Goal: Transaction & Acquisition: Purchase product/service

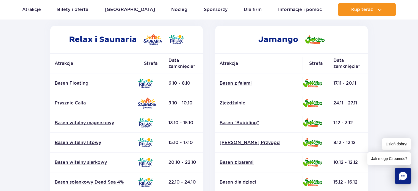
scroll to position [81, 0]
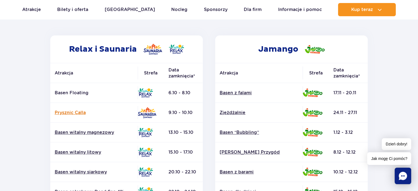
click at [78, 111] on link "Prysznic Calla" at bounding box center [94, 113] width 79 height 6
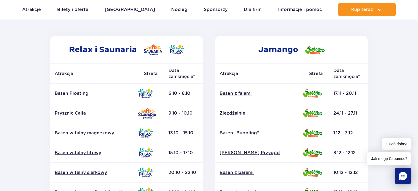
scroll to position [0, 0]
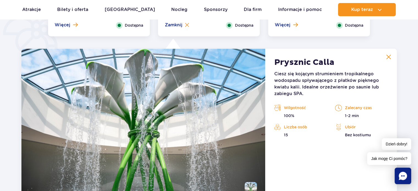
scroll to position [436, 0]
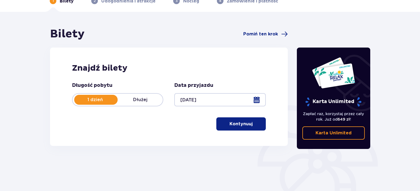
scroll to position [33, 0]
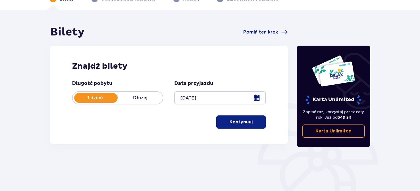
click at [229, 121] on p "Kontynuuj" at bounding box center [240, 122] width 23 height 6
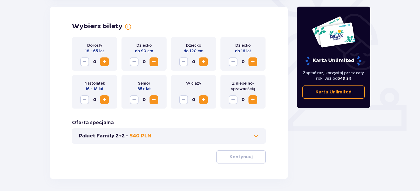
scroll to position [153, 0]
click at [103, 60] on span "Zwiększ" at bounding box center [104, 61] width 7 height 7
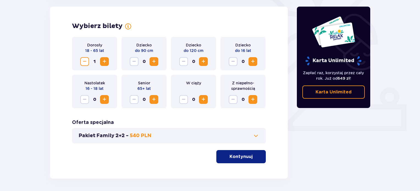
click at [103, 60] on span "Zwiększ" at bounding box center [104, 61] width 7 height 7
click at [237, 158] on p "Kontynuuj" at bounding box center [240, 157] width 23 height 6
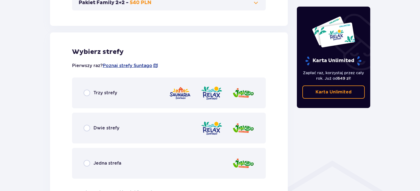
scroll to position [305, 0]
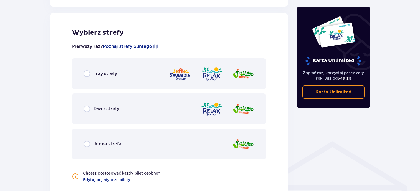
click at [179, 83] on div "Trzy strefy" at bounding box center [169, 73] width 194 height 31
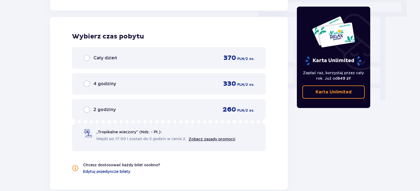
scroll to position [496, 0]
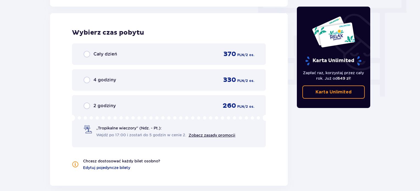
click at [182, 60] on div "Cały dzień 370 PLN / 2 os." at bounding box center [169, 53] width 194 height 21
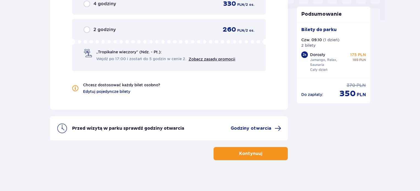
scroll to position [574, 0]
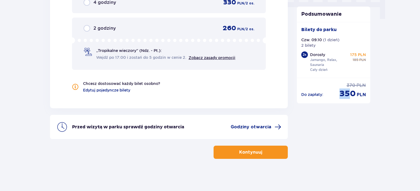
drag, startPoint x: 341, startPoint y: 93, endPoint x: 352, endPoint y: 93, distance: 10.7
click at [352, 93] on span "350" at bounding box center [347, 93] width 16 height 10
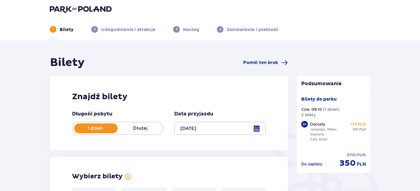
scroll to position [0, 0]
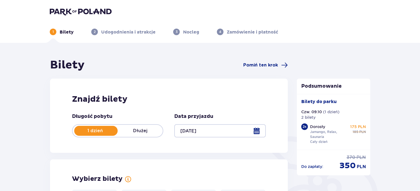
click at [68, 9] on img at bounding box center [81, 12] width 62 height 8
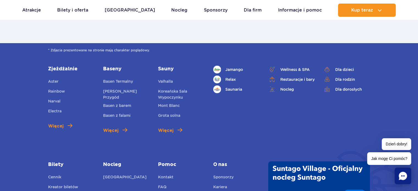
scroll to position [1950, 0]
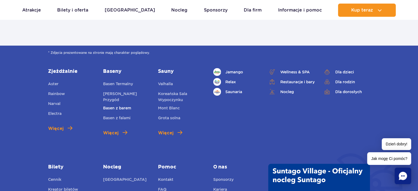
click at [116, 105] on link "Basen z barem" at bounding box center [117, 109] width 28 height 8
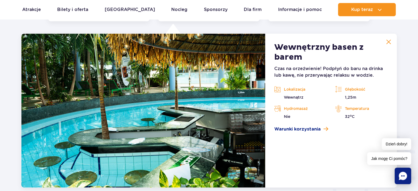
scroll to position [813, 0]
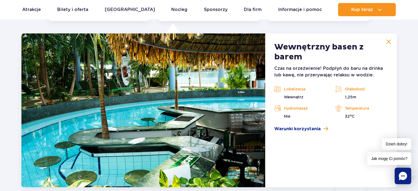
click at [385, 43] on button at bounding box center [388, 41] width 11 height 11
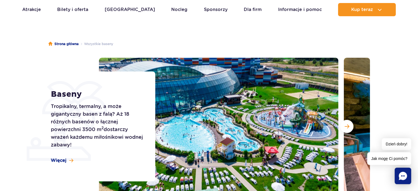
scroll to position [44, 0]
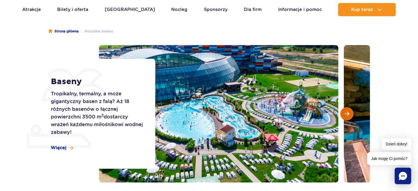
click at [345, 115] on span "Następny slajd" at bounding box center [347, 113] width 5 height 5
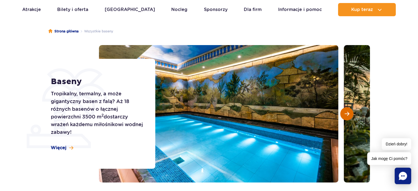
click at [345, 115] on span "Następny slajd" at bounding box center [347, 113] width 5 height 5
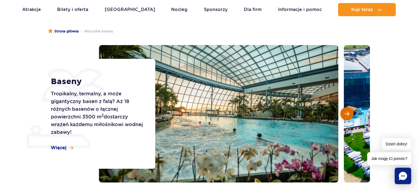
click at [345, 115] on span "Następny slajd" at bounding box center [347, 113] width 5 height 5
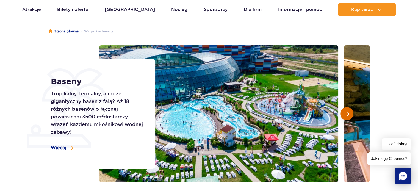
click at [345, 115] on span "Następny slajd" at bounding box center [347, 113] width 5 height 5
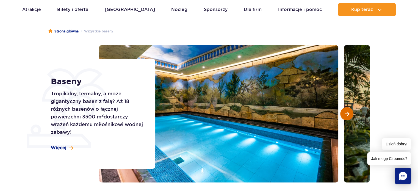
click at [345, 115] on span "Następny slajd" at bounding box center [347, 113] width 5 height 5
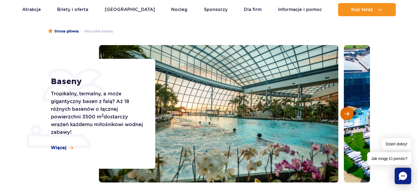
click at [345, 115] on span "Następny slajd" at bounding box center [347, 113] width 5 height 5
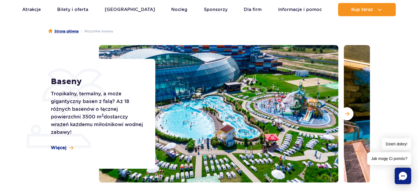
click at [62, 32] on link "Strona główna" at bounding box center [63, 31] width 30 height 5
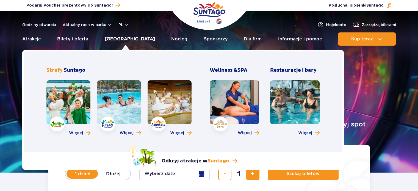
click at [124, 40] on link "[GEOGRAPHIC_DATA]" at bounding box center [130, 38] width 50 height 13
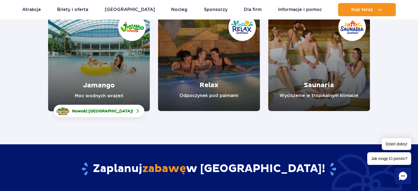
scroll to position [106, 0]
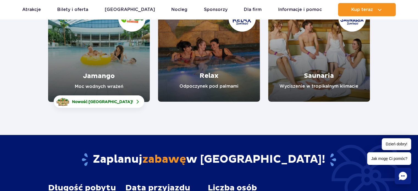
click at [123, 81] on link "Jamango" at bounding box center [99, 51] width 102 height 102
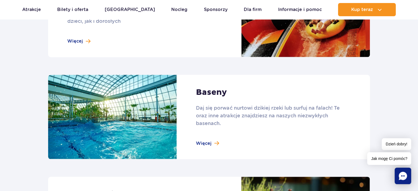
scroll to position [527, 0]
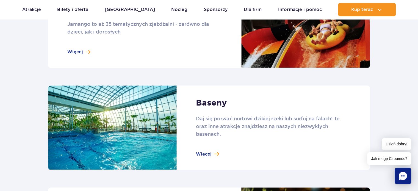
click at [115, 46] on link at bounding box center [209, 29] width 322 height 77
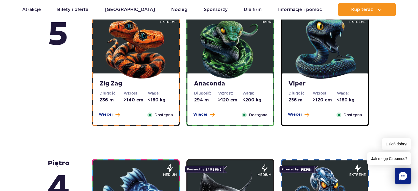
scroll to position [397, 0]
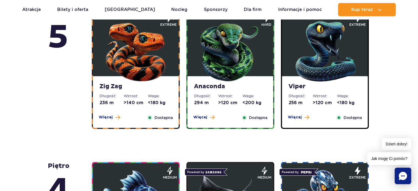
click at [167, 83] on img at bounding box center [136, 50] width 66 height 66
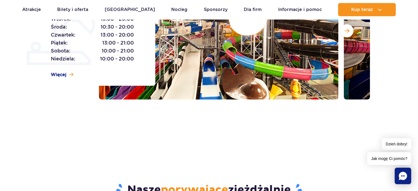
scroll to position [0, 0]
